Goal: Task Accomplishment & Management: Manage account settings

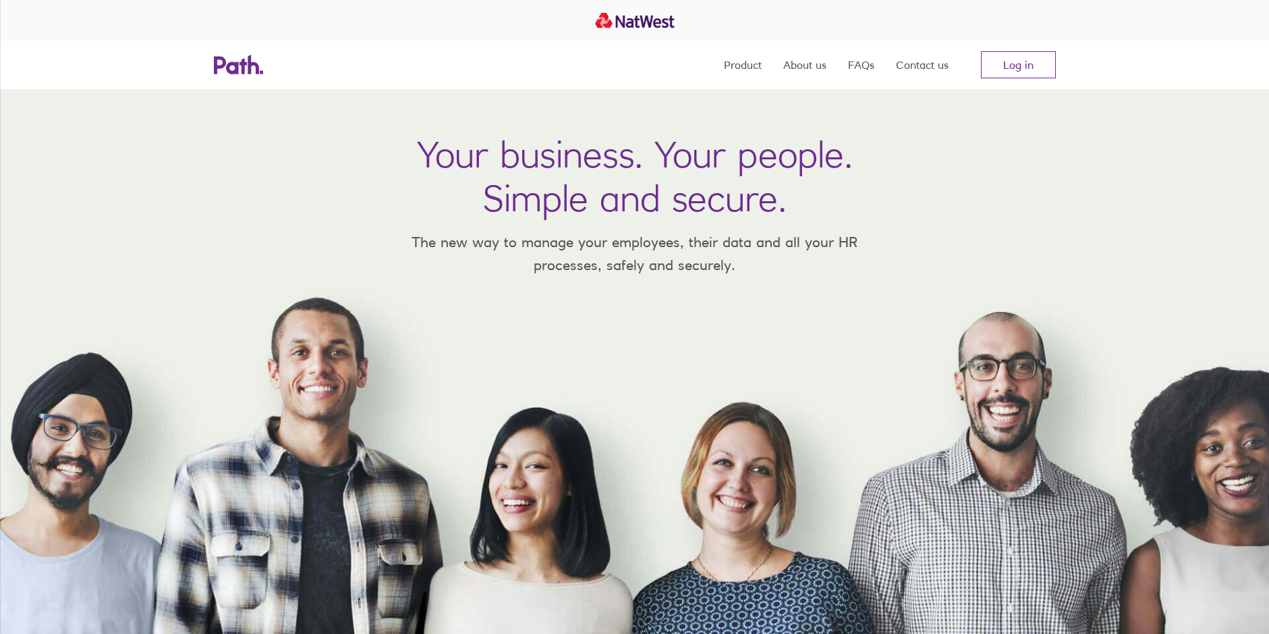
click at [1015, 71] on link "Log in" at bounding box center [1018, 64] width 75 height 27
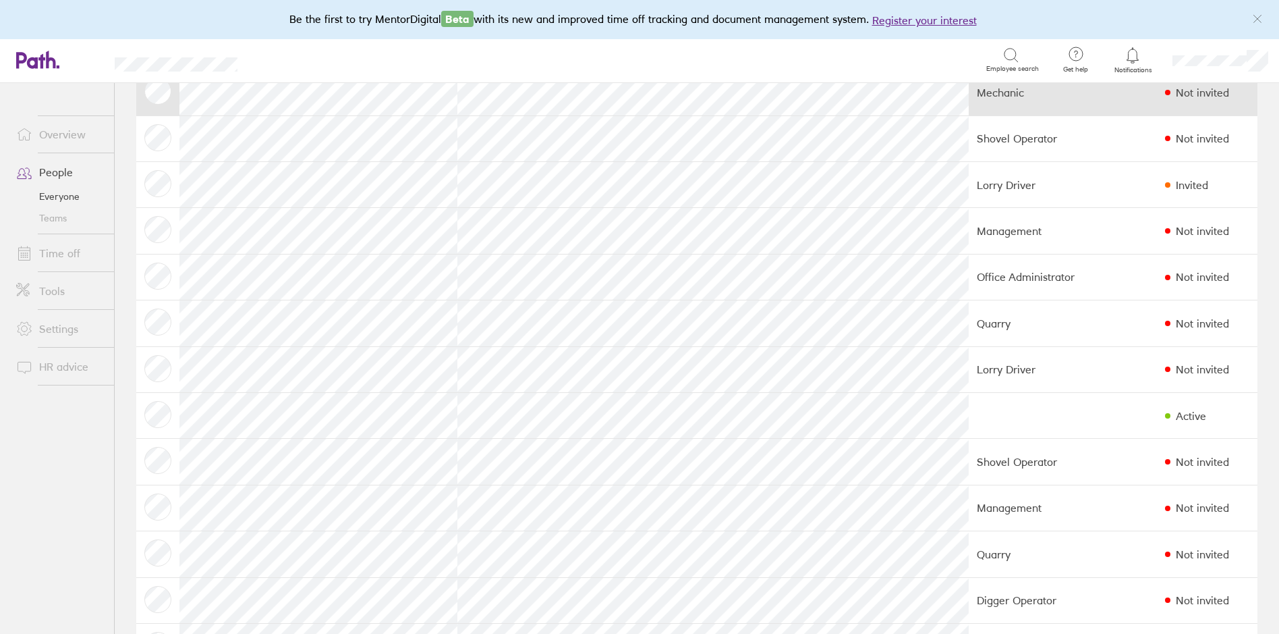
scroll to position [67, 0]
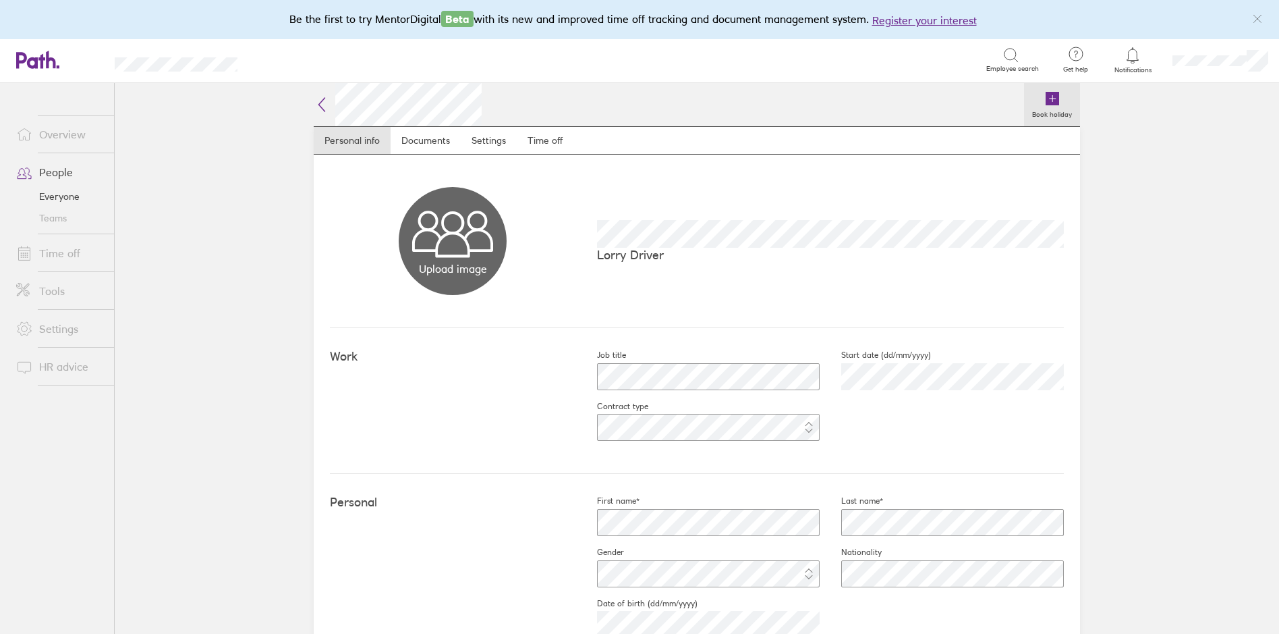
click at [1049, 99] on icon at bounding box center [1052, 99] width 6 height 0
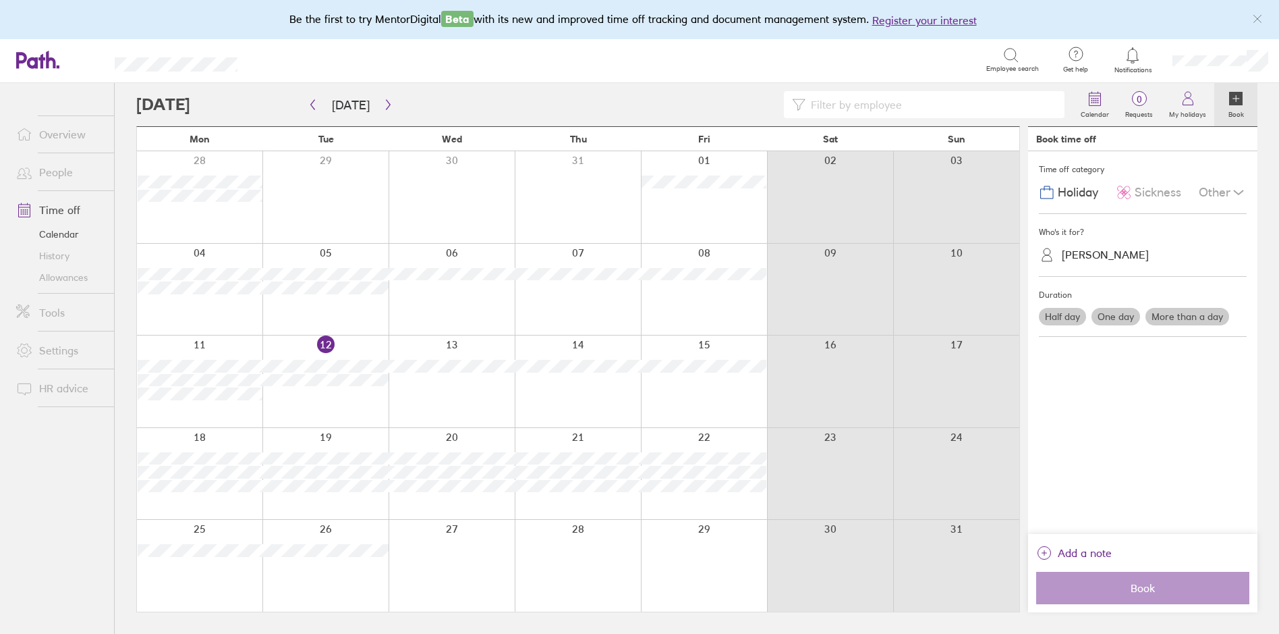
click at [1178, 315] on label "More than a day" at bounding box center [1188, 317] width 84 height 18
click at [0, 0] on input "More than a day" at bounding box center [0, 0] width 0 height 0
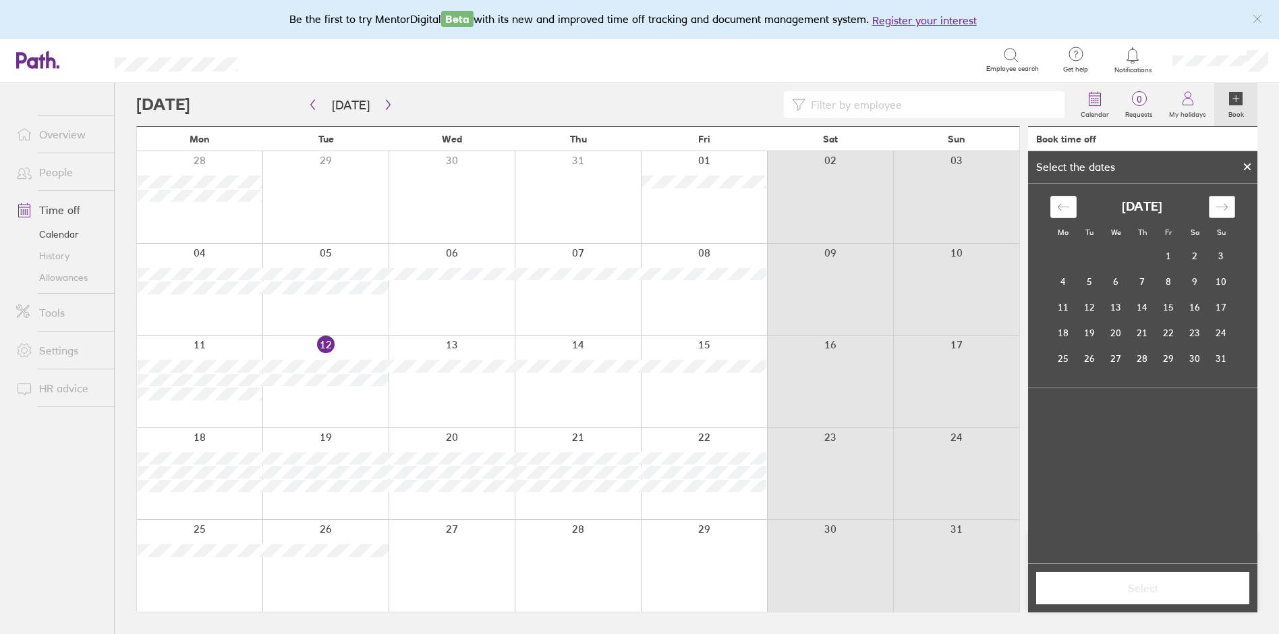
click at [1223, 202] on icon "Move forward to switch to the next month." at bounding box center [1222, 206] width 13 height 13
click at [1058, 314] on td "15" at bounding box center [1064, 307] width 26 height 26
click at [1166, 310] on td "19" at bounding box center [1169, 307] width 26 height 26
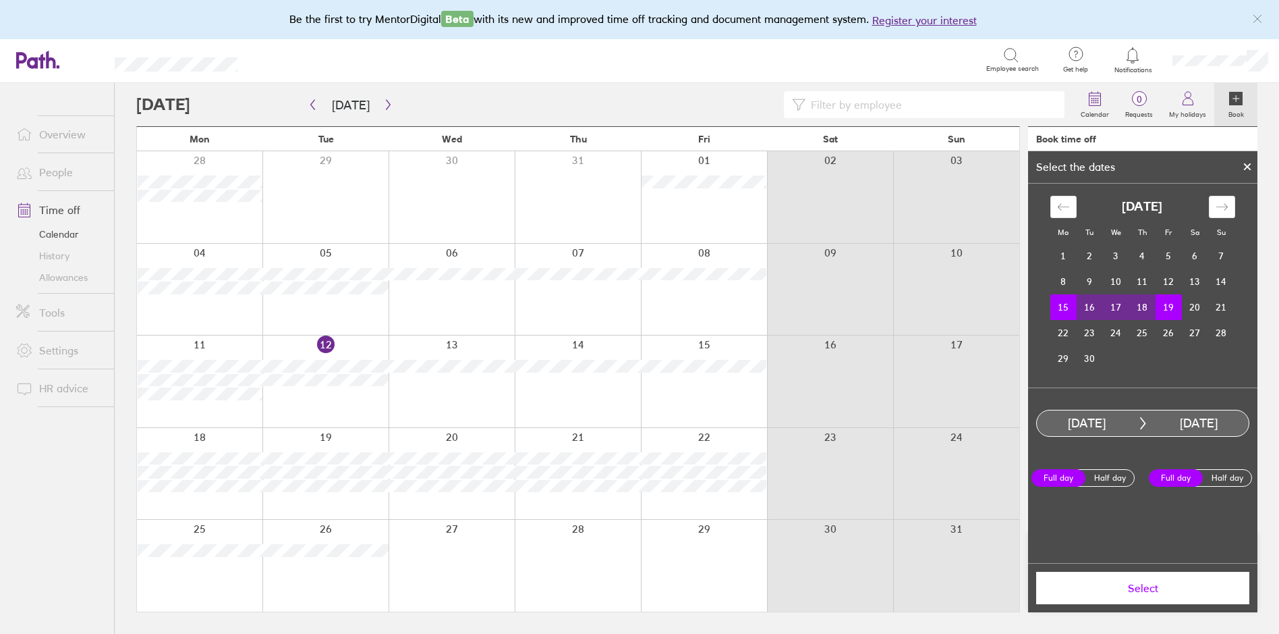
click at [1150, 586] on span "Select" at bounding box center [1143, 588] width 194 height 12
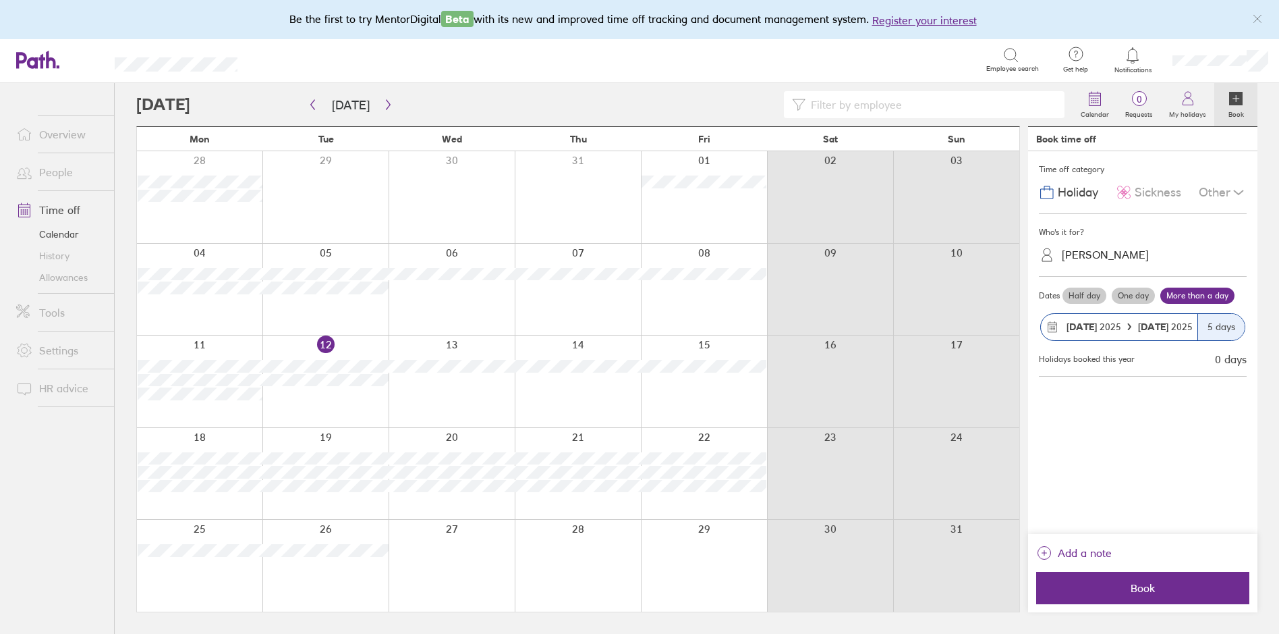
click at [1150, 586] on span "Book" at bounding box center [1143, 588] width 194 height 12
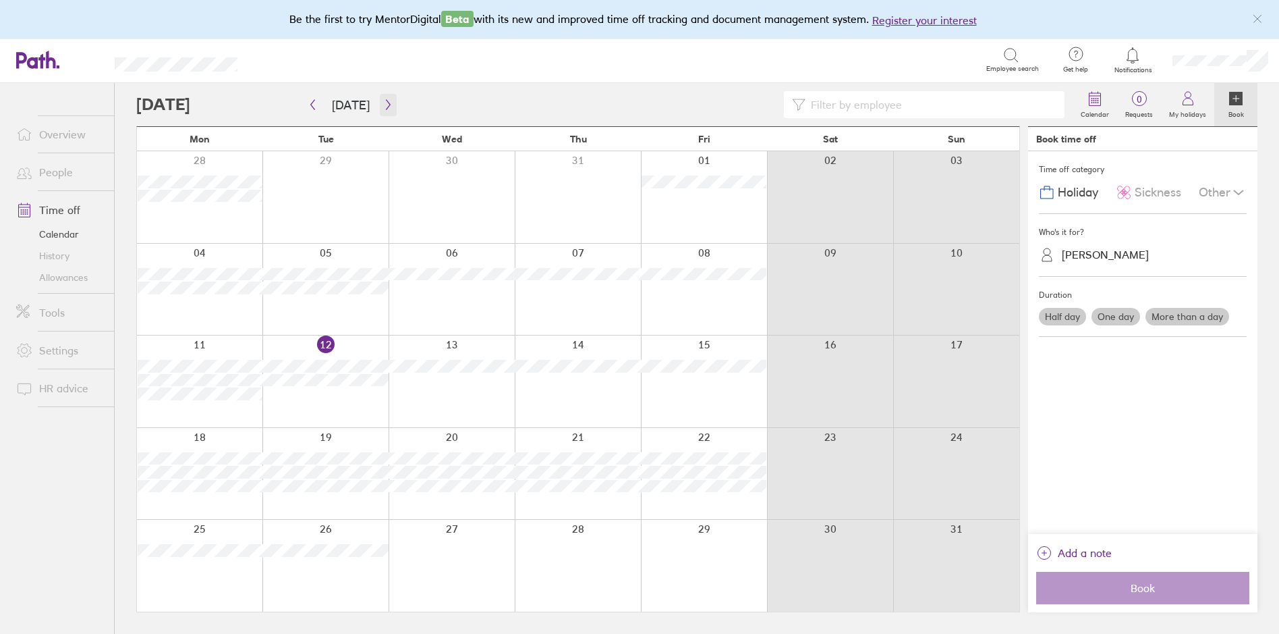
click at [383, 104] on icon "button" at bounding box center [388, 104] width 10 height 11
